Goal: Task Accomplishment & Management: Use online tool/utility

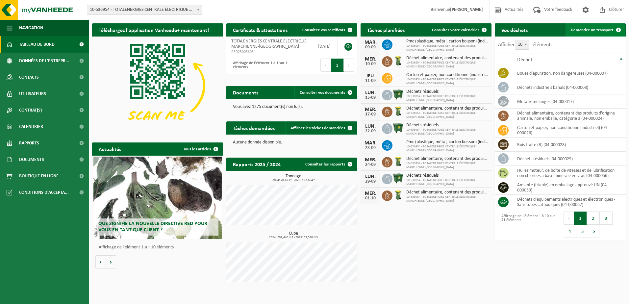
click at [601, 30] on span "Demander un transport" at bounding box center [591, 30] width 43 height 4
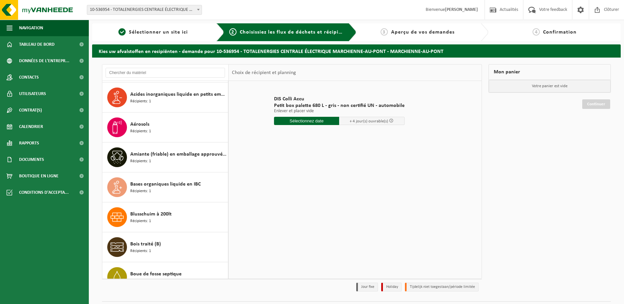
scroll to position [99, 0]
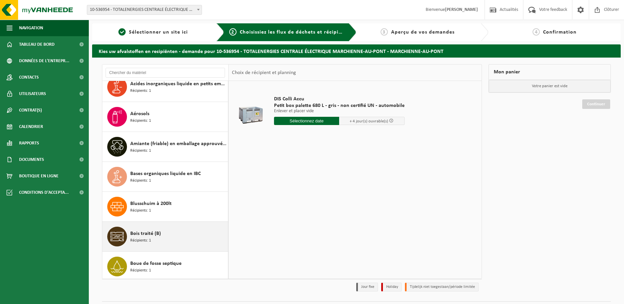
click at [155, 231] on span "Bois traité (B)" at bounding box center [145, 233] width 31 height 8
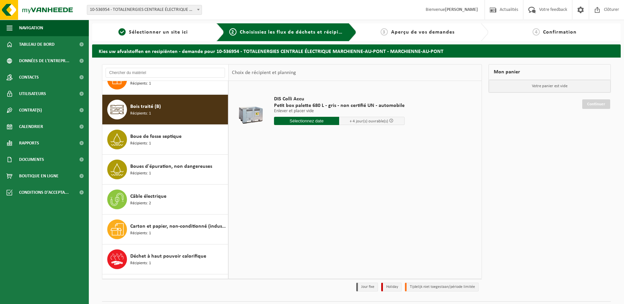
scroll to position [239, 0]
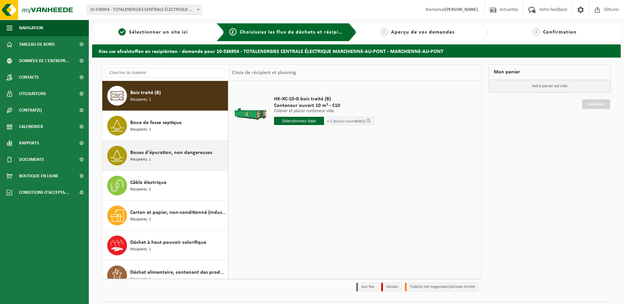
click at [179, 155] on span "Boues d'épuration, non dangereuses" at bounding box center [171, 153] width 82 height 8
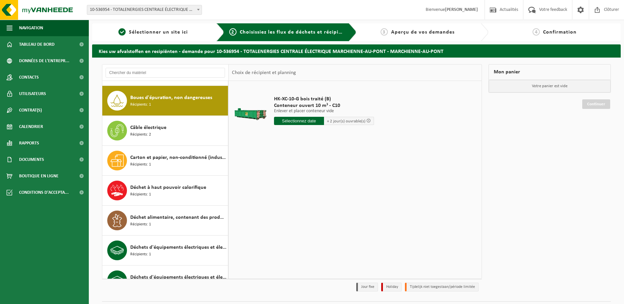
scroll to position [299, 0]
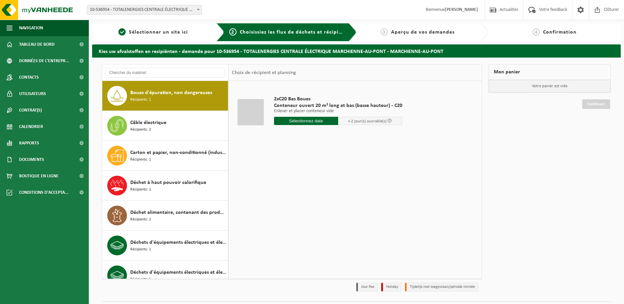
click at [311, 122] on input "text" at bounding box center [306, 121] width 64 height 8
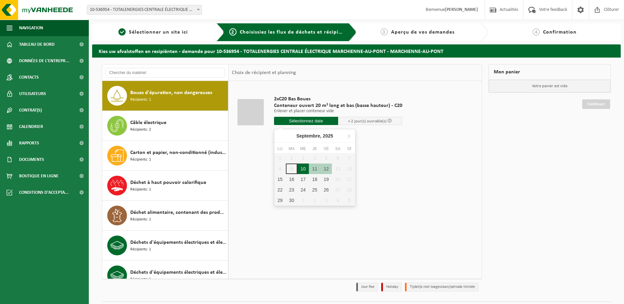
click at [305, 168] on div "10" at bounding box center [303, 168] width 12 height 11
type input "à partir de 2025-09-10"
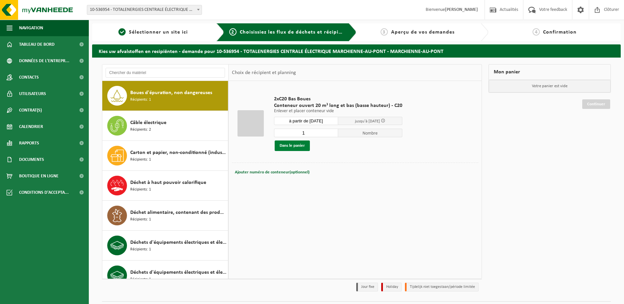
click at [299, 145] on button "Dans le panier" at bounding box center [292, 145] width 35 height 11
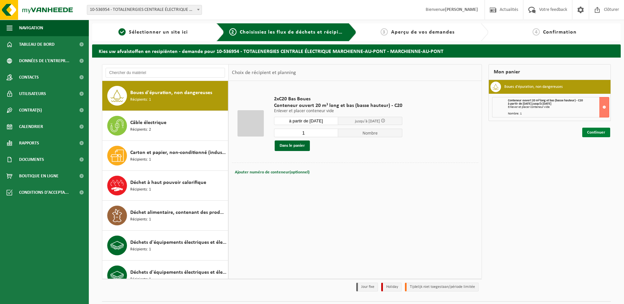
click at [597, 134] on link "Continuer" at bounding box center [596, 133] width 28 height 10
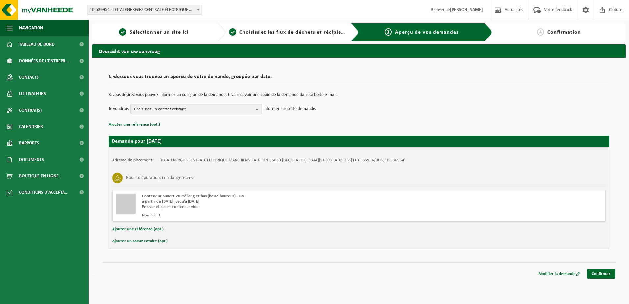
click at [202, 108] on span "Choisissez un contact existant" at bounding box center [193, 109] width 119 height 10
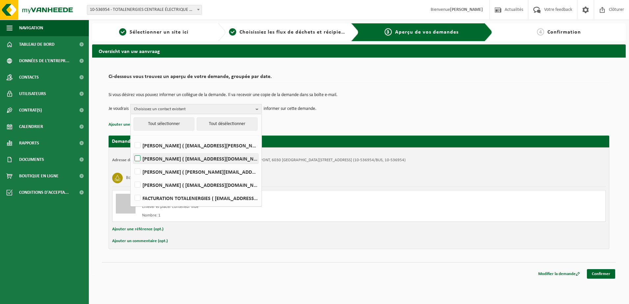
click at [171, 157] on label "Célia Heub ( celia.heub@totalenergies.com )" at bounding box center [195, 159] width 125 height 10
click at [132, 150] on input "Célia Heub ( celia.heub@totalenergies.com )" at bounding box center [132, 150] width 0 height 0
checkbox input "true"
click at [334, 123] on p "Ajouter une référence (opt.)" at bounding box center [358, 124] width 500 height 9
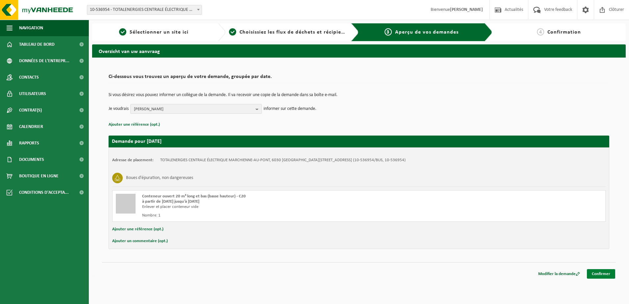
click at [597, 275] on link "Confirmer" at bounding box center [601, 274] width 28 height 10
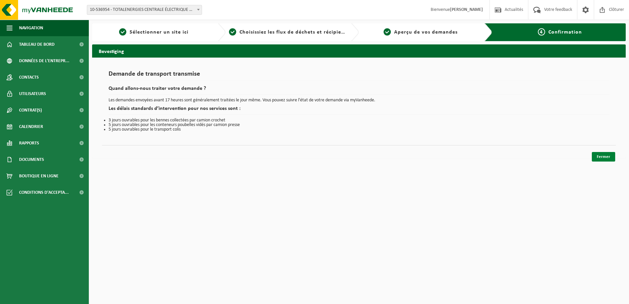
click at [609, 156] on link "Fermer" at bounding box center [602, 157] width 23 height 10
